Goal: Information Seeking & Learning: Learn about a topic

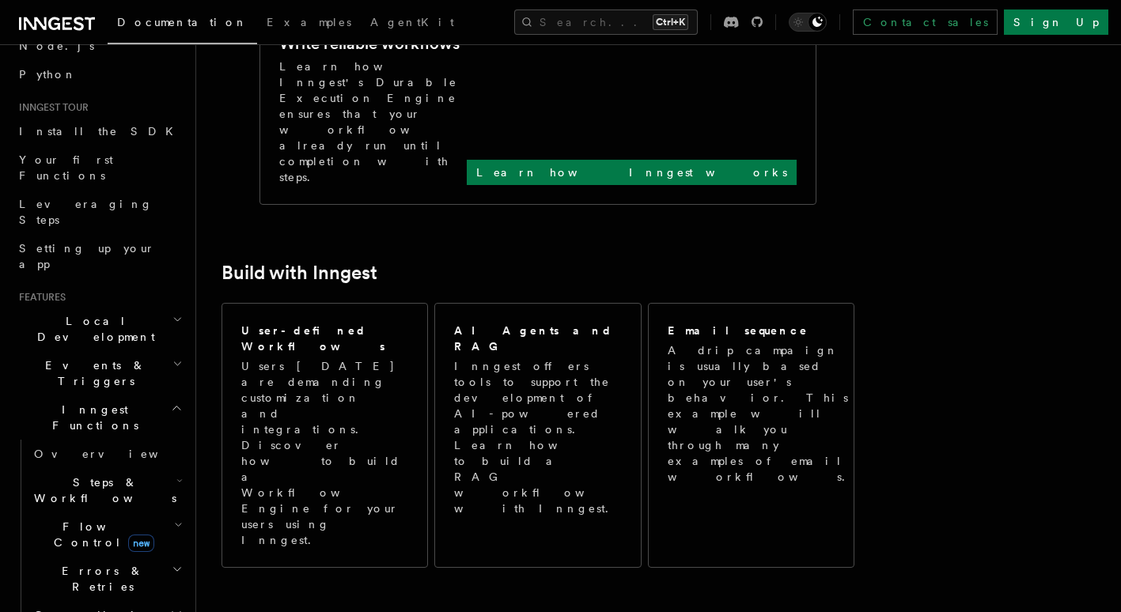
scroll to position [703, 0]
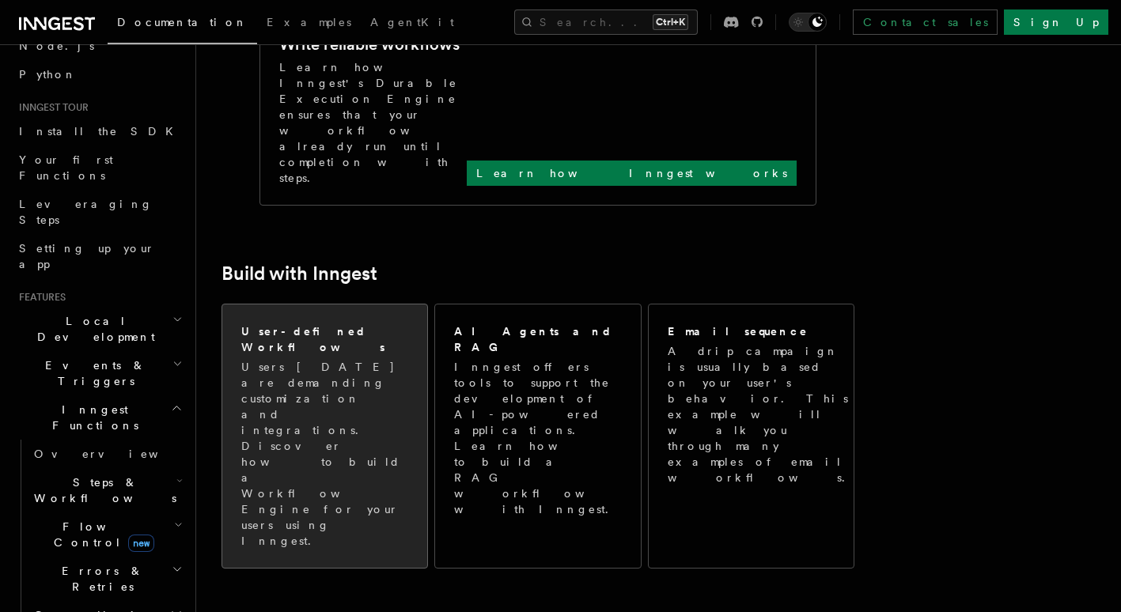
click at [375, 359] on p "Users [DATE] are demanding customization and integrations. Discover how to buil…" at bounding box center [324, 454] width 167 height 190
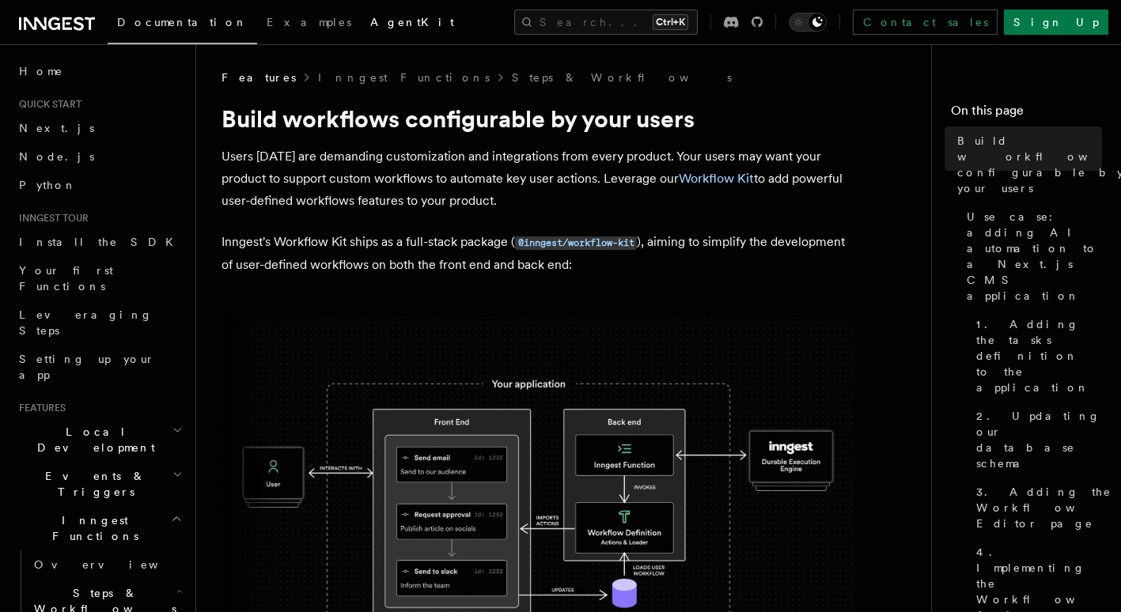
click at [370, 23] on span "AgentKit" at bounding box center [412, 22] width 84 height 13
click at [442, 383] on img at bounding box center [538, 506] width 633 height 379
